Goal: Task Accomplishment & Management: Use online tool/utility

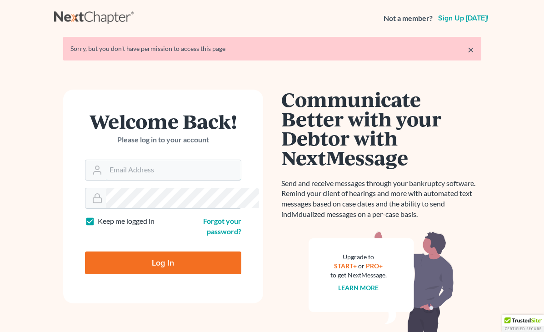
type input "[EMAIL_ADDRESS][DOMAIN_NAME]"
click at [130, 244] on div "Log In" at bounding box center [163, 259] width 156 height 30
click at [133, 251] on input "Log In" at bounding box center [163, 262] width 156 height 23
type input "Thinking..."
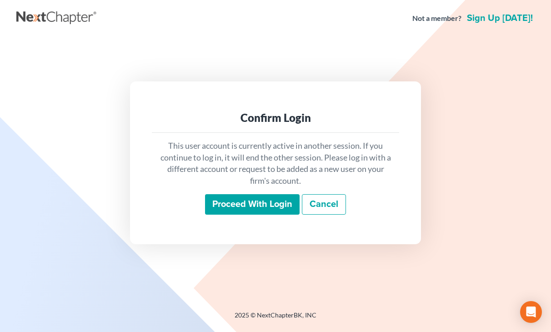
click at [179, 218] on div "This user account is currently active in another session. If you continue to lo…" at bounding box center [275, 178] width 247 height 90
click at [235, 207] on input "Proceed with login" at bounding box center [252, 204] width 95 height 21
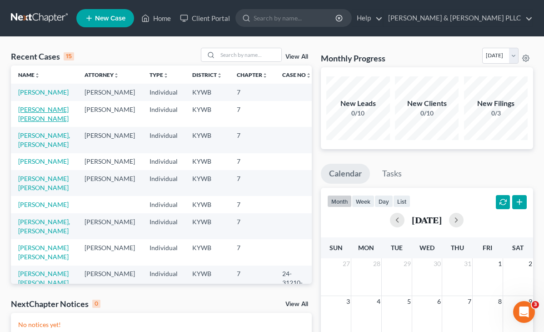
click at [34, 120] on link "[PERSON_NAME] [PERSON_NAME]" at bounding box center [43, 113] width 50 height 17
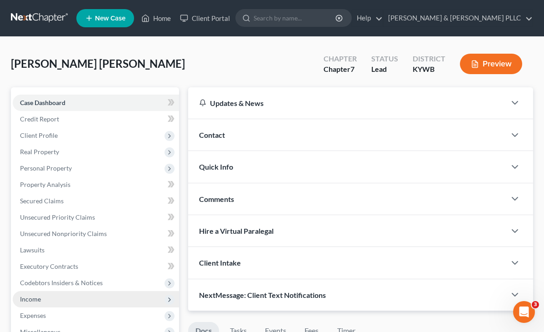
click at [34, 300] on span "Income" at bounding box center [30, 299] width 21 height 8
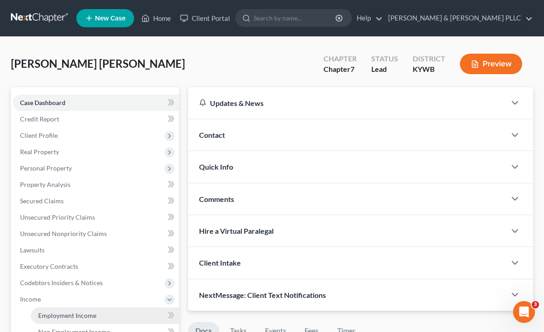
click at [50, 317] on span "Employment Income" at bounding box center [67, 315] width 58 height 8
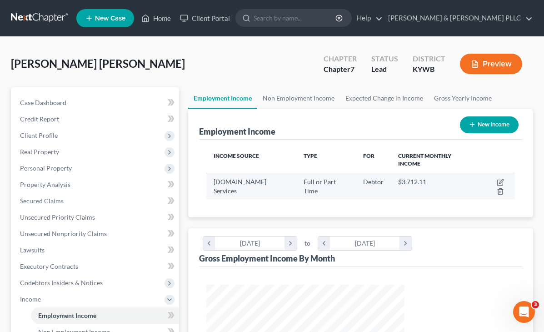
scroll to position [163, 217]
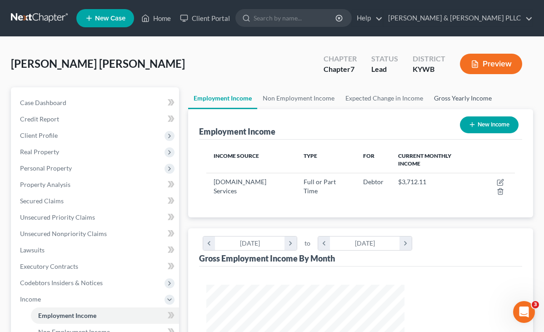
click at [429, 94] on link "Gross Yearly Income" at bounding box center [463, 98] width 69 height 22
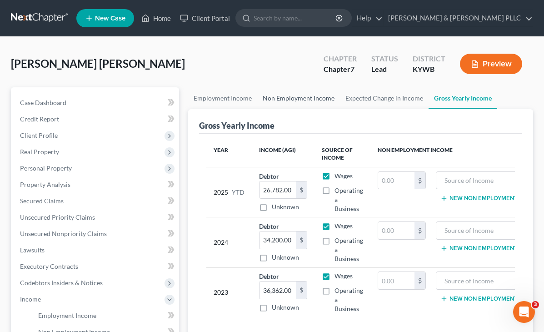
click at [257, 101] on link "Non Employment Income" at bounding box center [298, 98] width 83 height 22
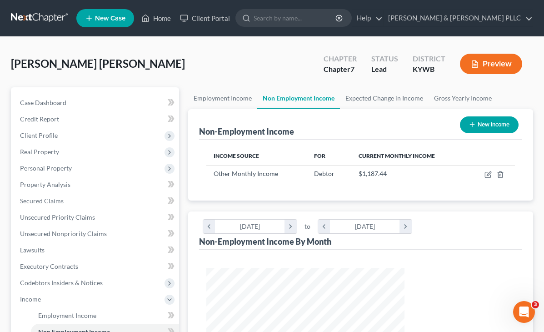
scroll to position [163, 217]
click at [188, 100] on link "Employment Income" at bounding box center [222, 98] width 69 height 22
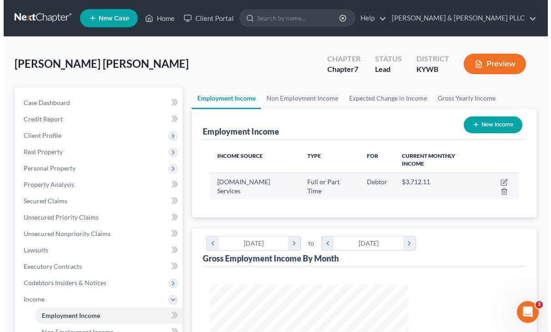
scroll to position [163, 217]
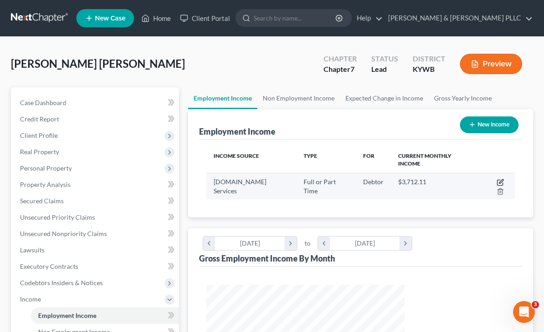
click at [497, 179] on icon "button" at bounding box center [500, 182] width 7 height 7
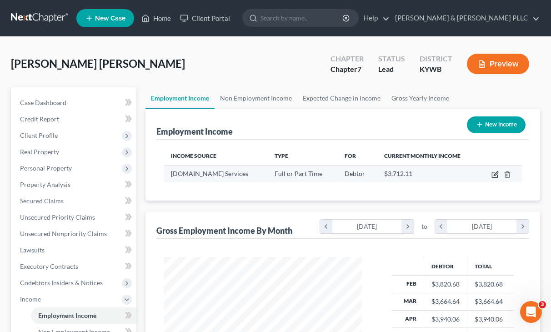
select select "0"
select select "50"
select select "3"
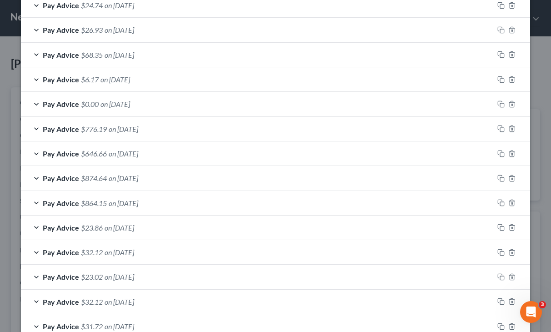
scroll to position [345, 0]
